Goal: Transaction & Acquisition: Book appointment/travel/reservation

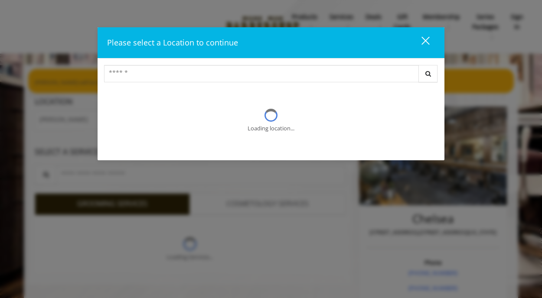
click at [424, 42] on div "close" at bounding box center [419, 42] width 17 height 13
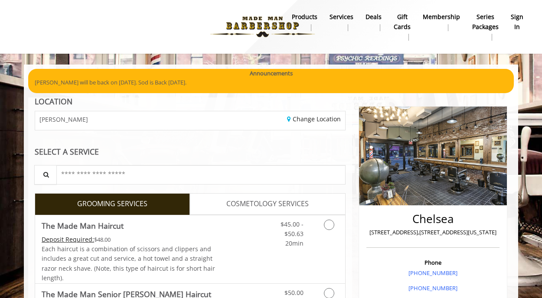
click at [516, 23] on b "sign in" at bounding box center [517, 22] width 13 height 20
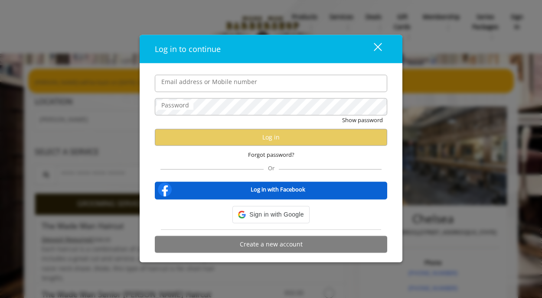
type input "**********"
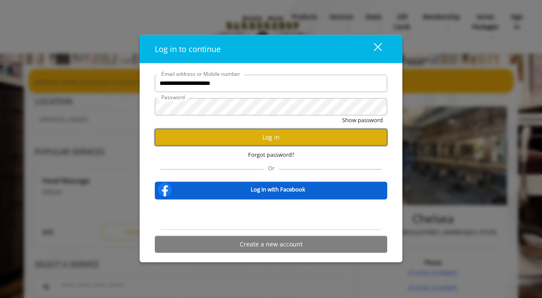
click at [258, 134] on button "Log in" at bounding box center [271, 137] width 232 height 17
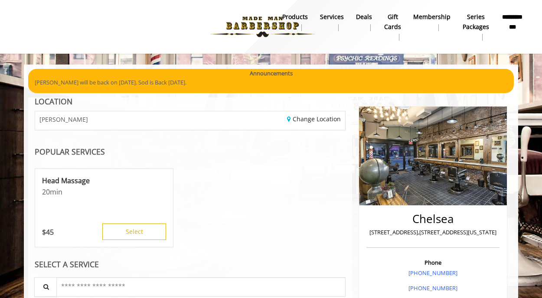
click at [81, 121] on div "[PERSON_NAME]" at bounding box center [109, 120] width 161 height 19
click at [322, 119] on link "Change Location" at bounding box center [314, 119] width 54 height 8
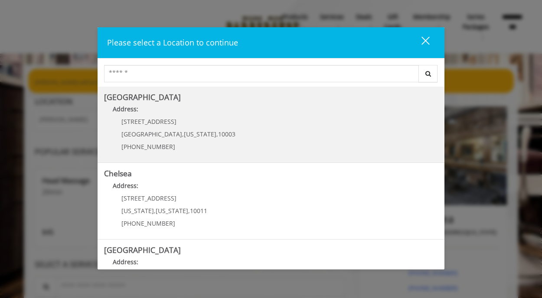
click at [205, 129] on div "[STREET_ADDRESS][US_STATE] (212) 598-1840" at bounding box center [172, 137] width 136 height 38
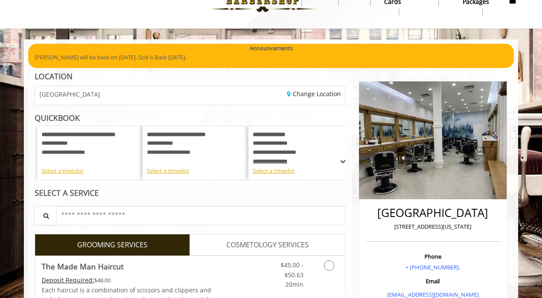
scroll to position [26, 0]
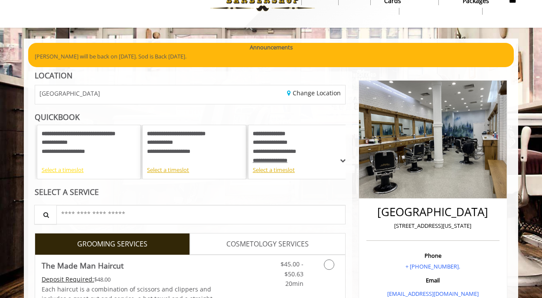
click at [62, 170] on div "Select a timeslot" at bounding box center [89, 170] width 95 height 9
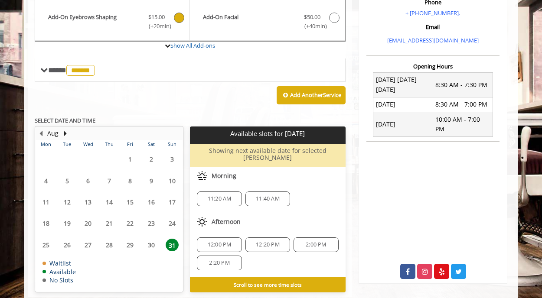
scroll to position [293, 0]
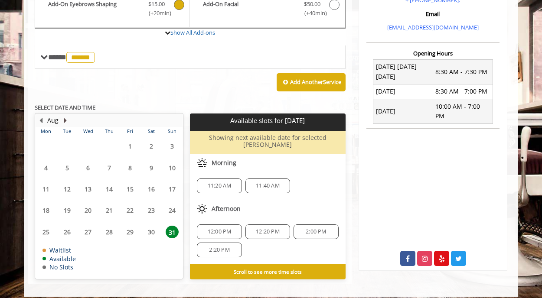
click at [64, 120] on button "Next Month" at bounding box center [65, 121] width 7 height 10
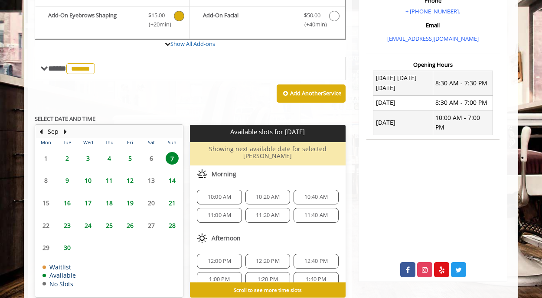
scroll to position [300, 0]
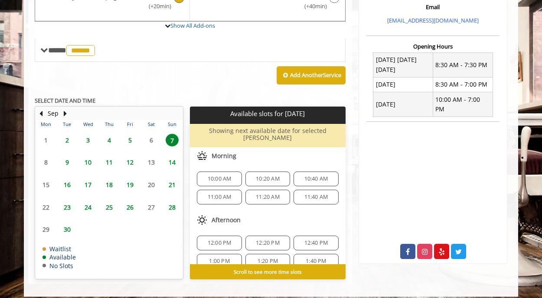
click at [109, 182] on span "18" at bounding box center [109, 185] width 13 height 13
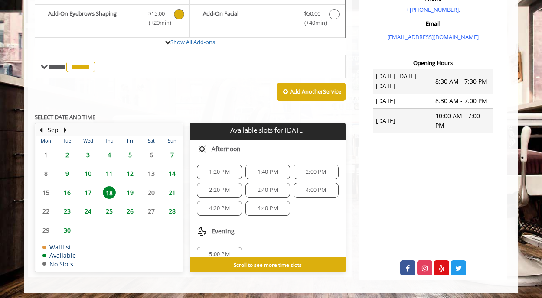
scroll to position [11, 0]
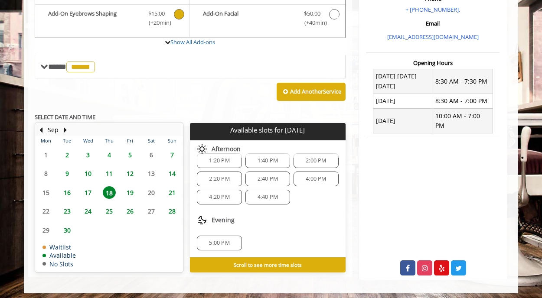
click at [69, 192] on span "16" at bounding box center [67, 192] width 13 height 13
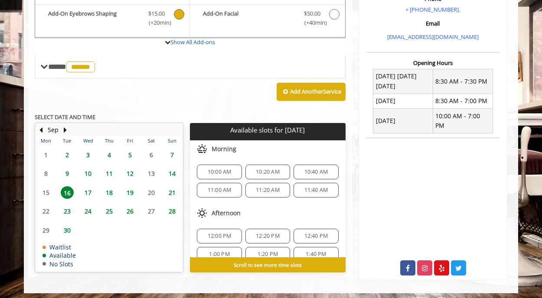
scroll to position [94, 0]
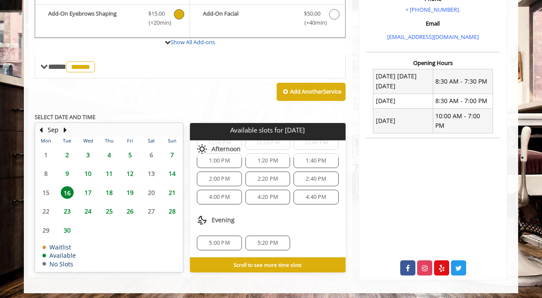
click at [108, 191] on span "18" at bounding box center [109, 192] width 13 height 13
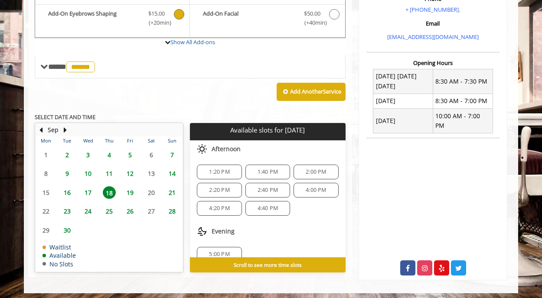
scroll to position [11, 0]
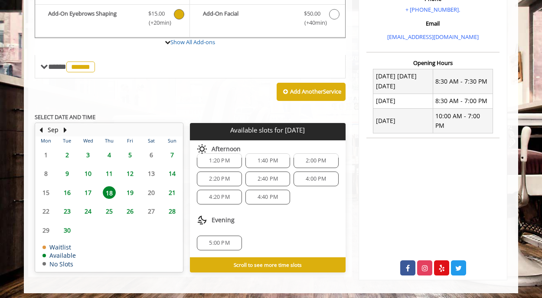
click at [261, 196] on span "4:40 PM" at bounding box center [268, 197] width 20 height 7
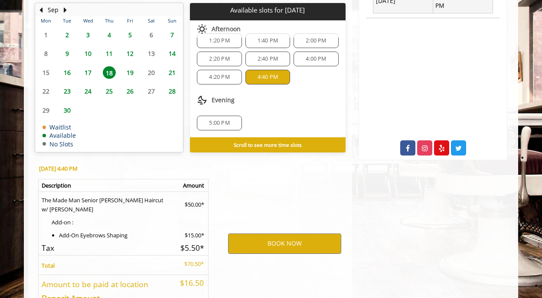
scroll to position [466, 0]
